Goal: Task Accomplishment & Management: Manage account settings

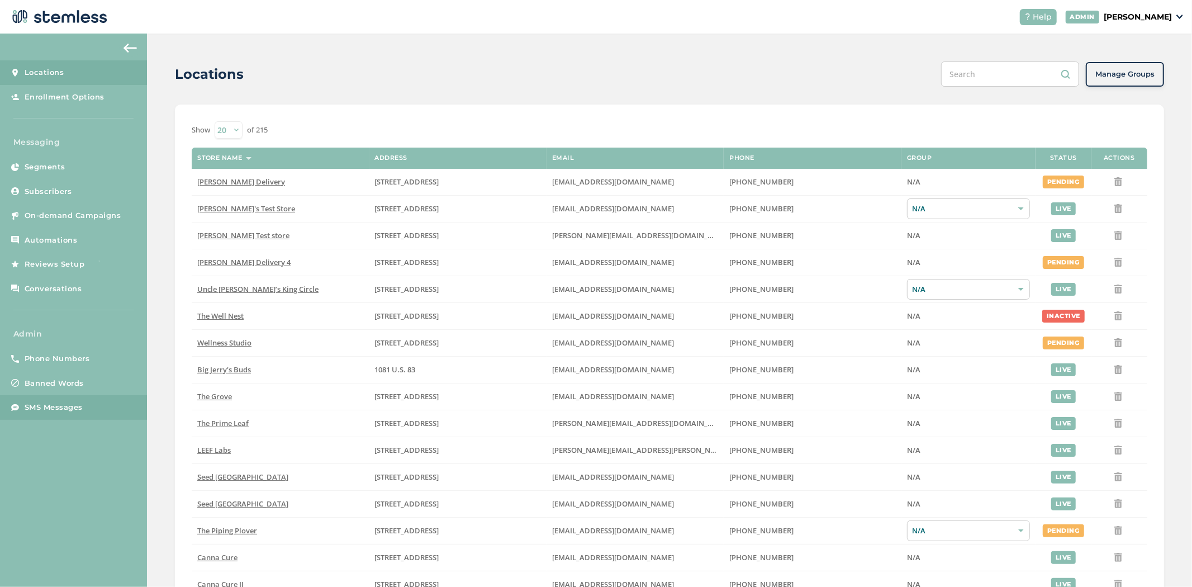
click at [56, 397] on link "SMS Messages" at bounding box center [73, 407] width 147 height 25
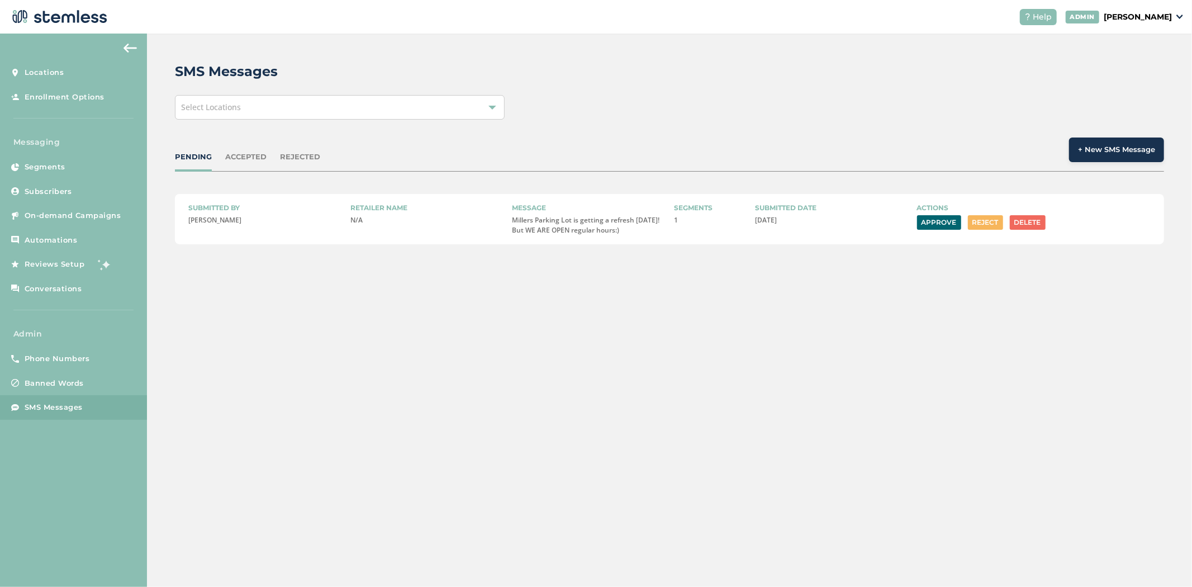
click at [931, 227] on button "Approve" at bounding box center [939, 222] width 44 height 15
